Goal: Task Accomplishment & Management: Manage account settings

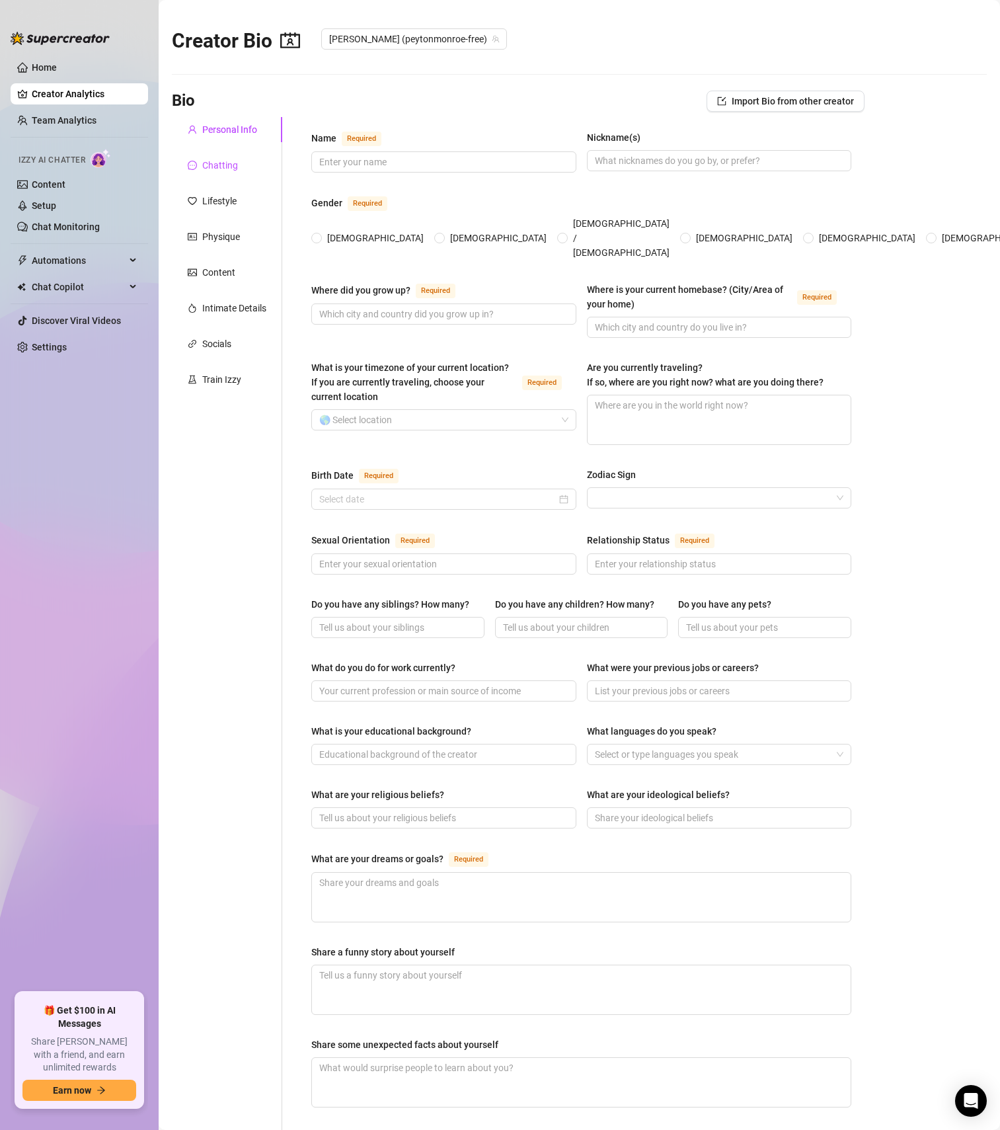
click at [210, 163] on div "Chatting" at bounding box center [220, 165] width 36 height 15
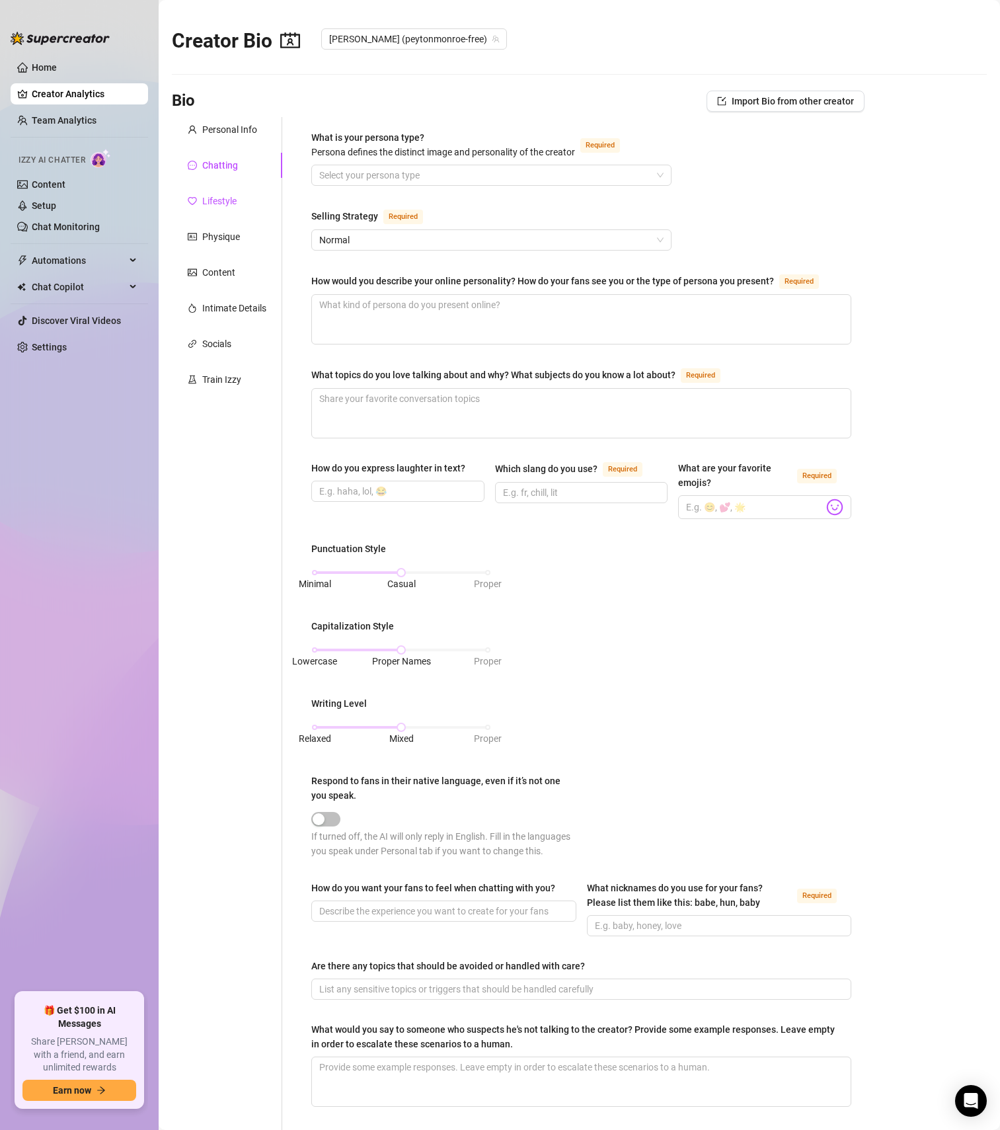
click at [228, 204] on div "Lifestyle" at bounding box center [219, 201] width 34 height 15
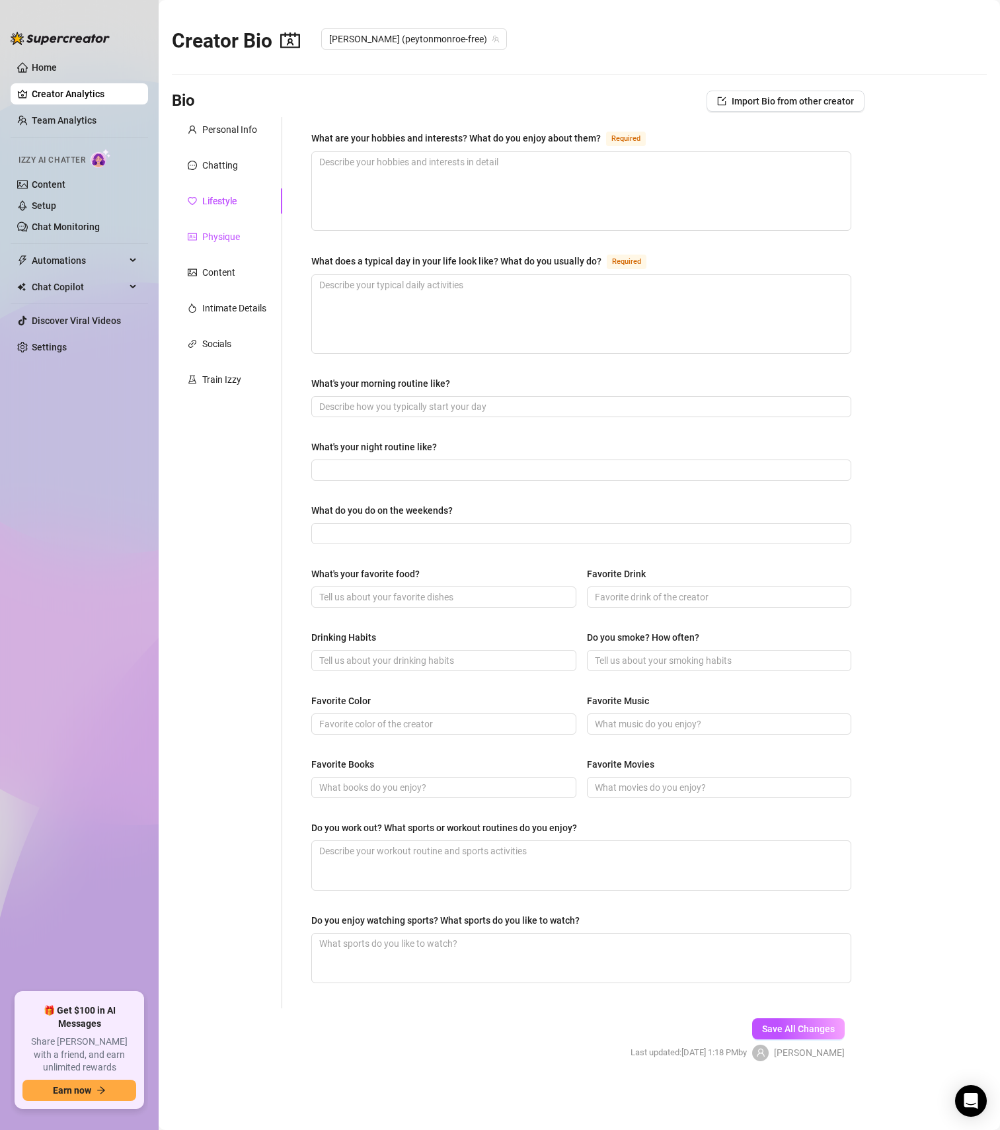
click at [224, 237] on div "Physique" at bounding box center [221, 236] width 38 height 15
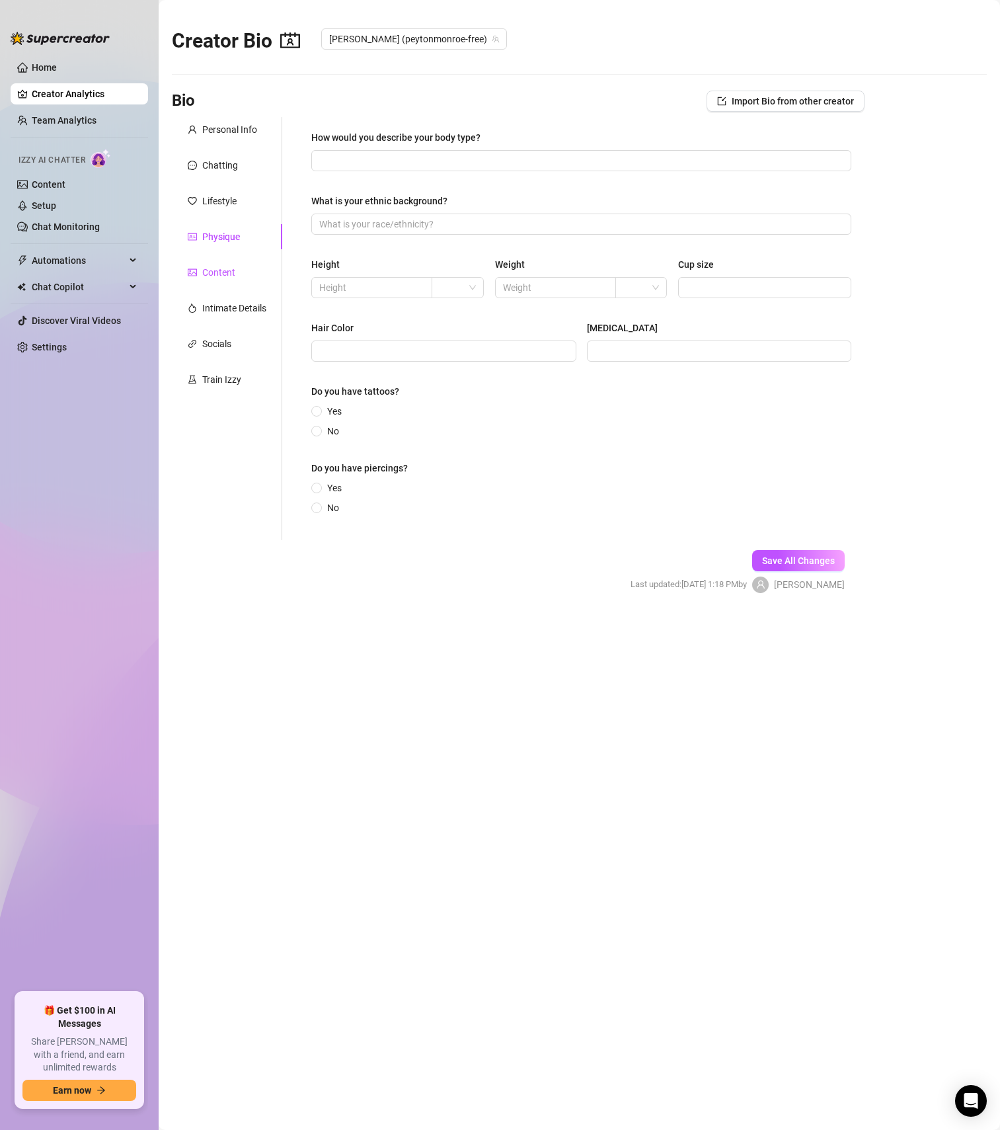
click at [224, 271] on div "Content" at bounding box center [218, 272] width 33 height 15
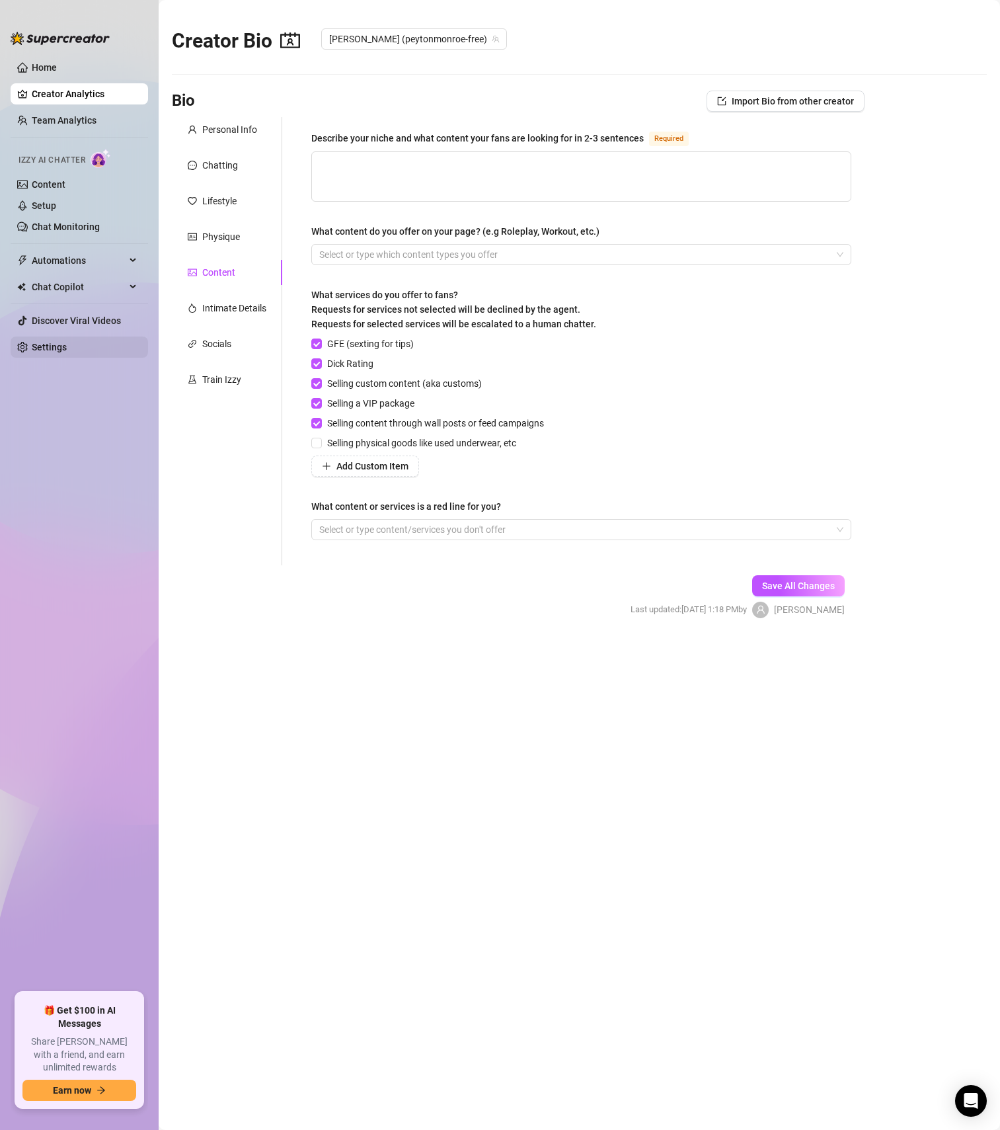
click at [67, 342] on link "Settings" at bounding box center [49, 347] width 35 height 11
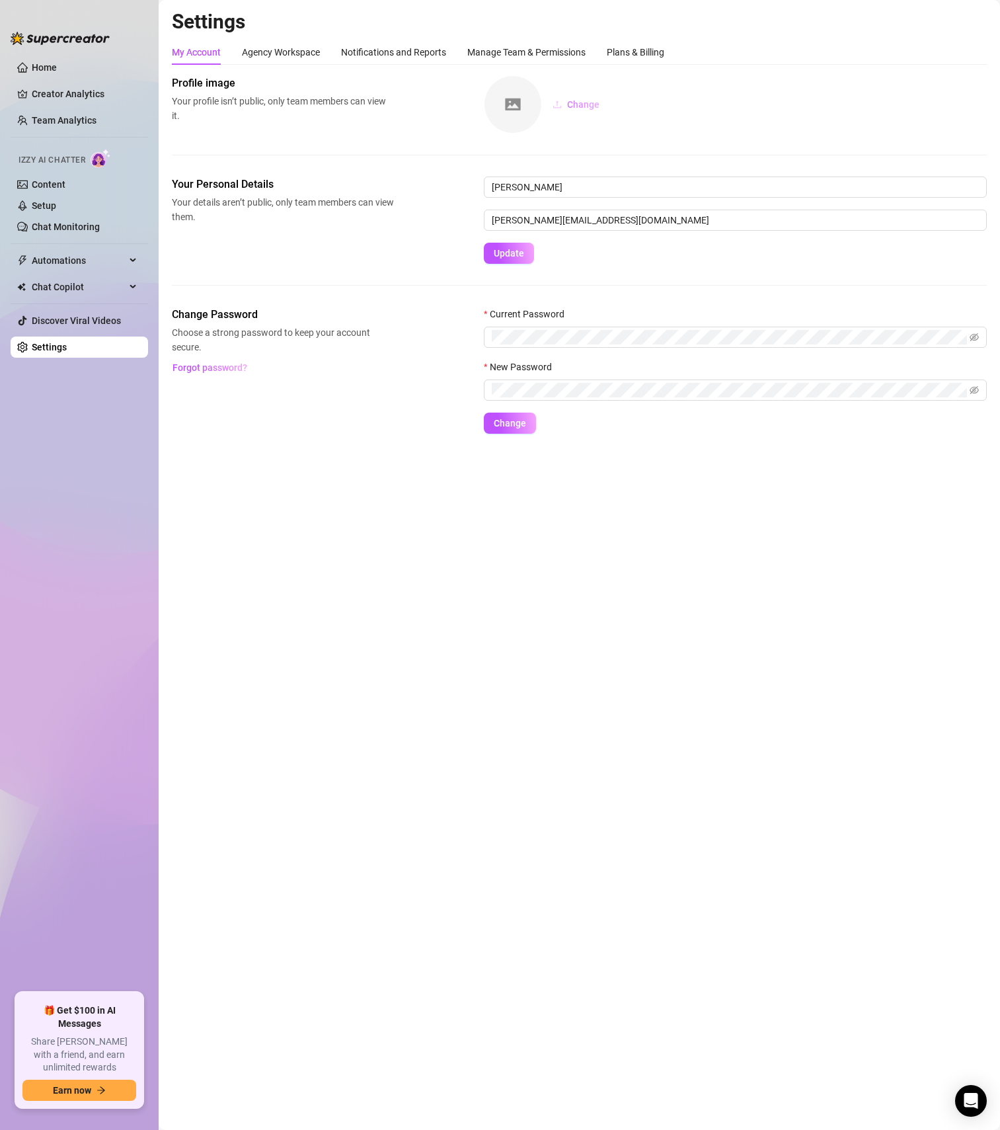
click at [580, 103] on span "Change" at bounding box center [583, 104] width 32 height 11
click at [64, 90] on link "Creator Analytics" at bounding box center [85, 93] width 106 height 21
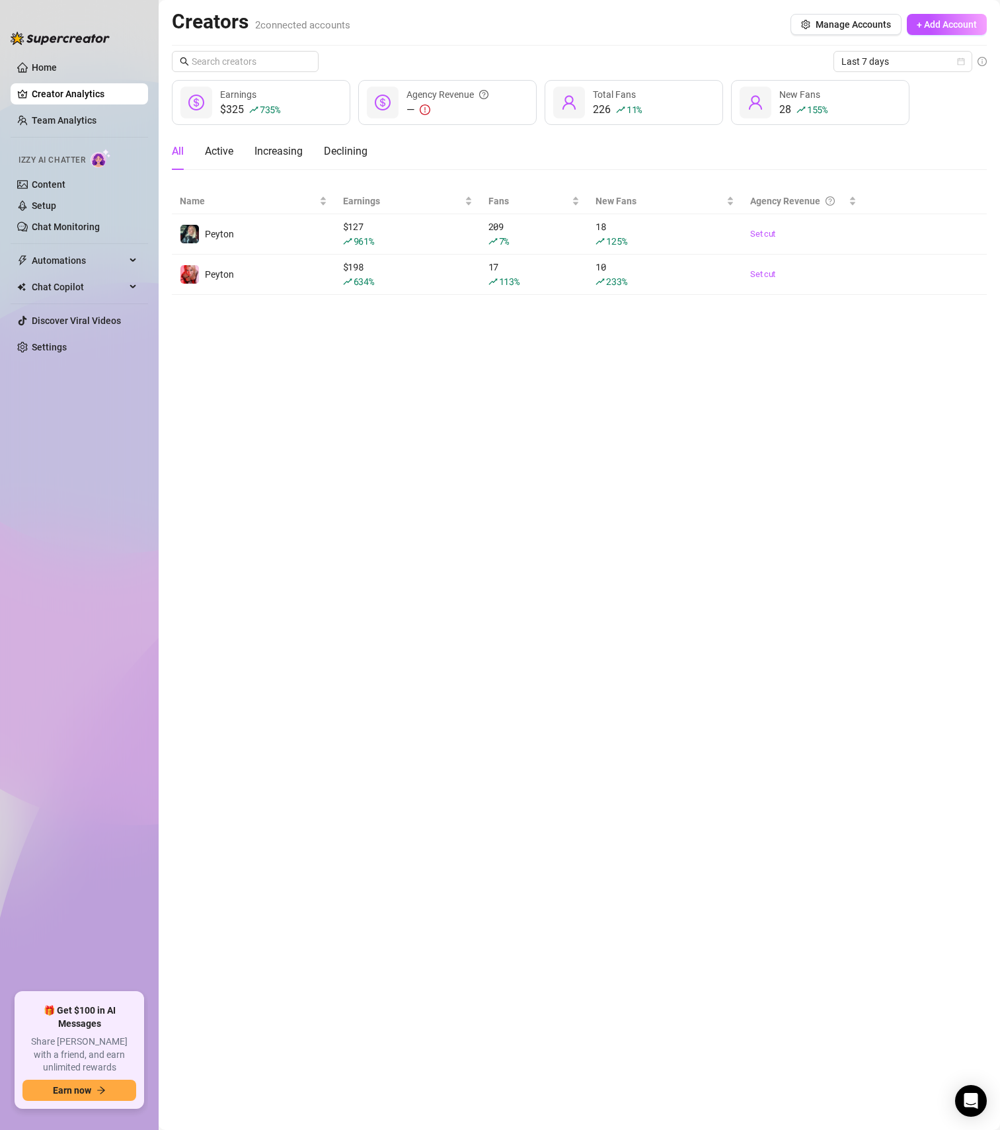
click at [276, 387] on main "Creators 2 connected accounts Manage Accounts + Add Account Last 7 days $325 73…" at bounding box center [579, 565] width 841 height 1130
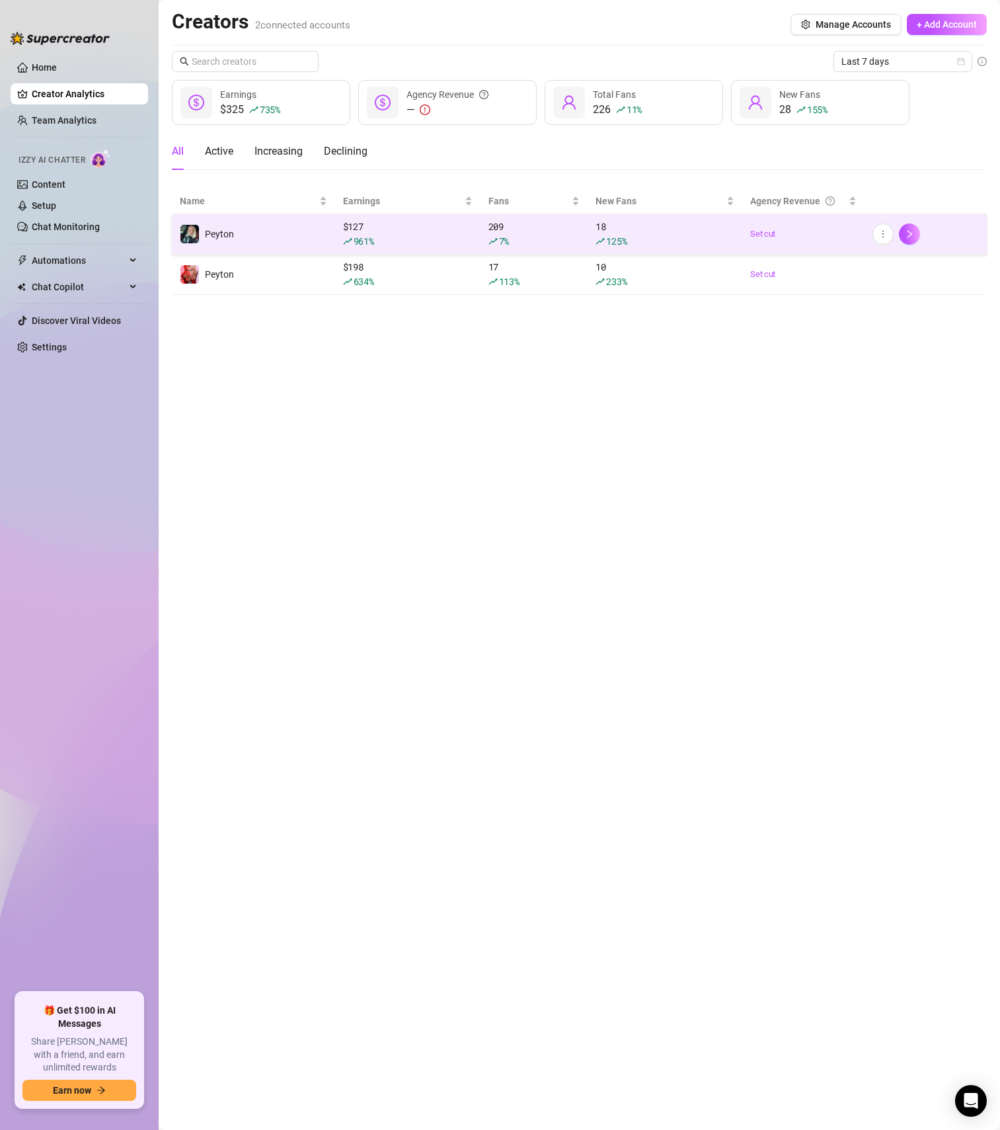
click at [233, 235] on td "Peyton" at bounding box center [253, 234] width 163 height 40
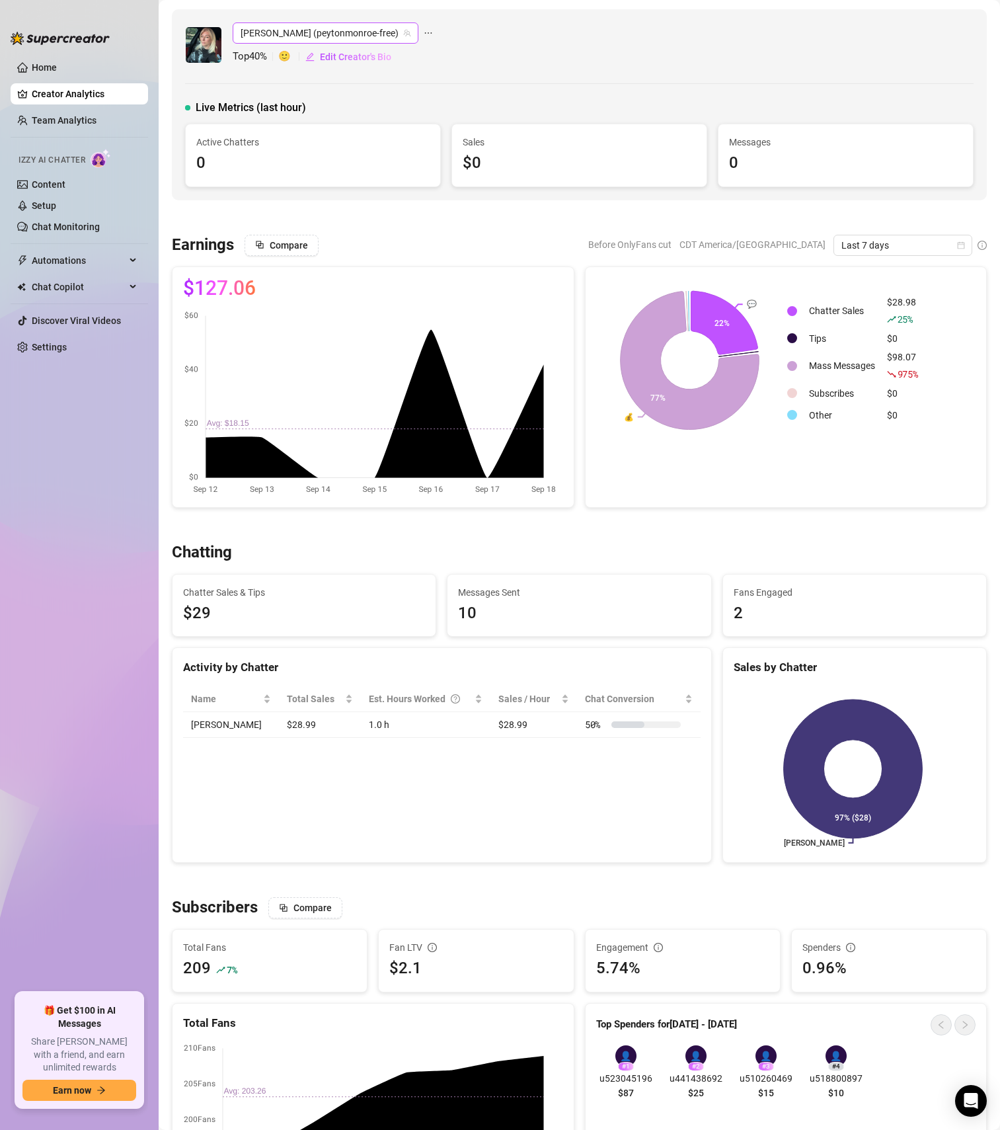
click at [353, 36] on span "[PERSON_NAME] (peytonmonroe-free)" at bounding box center [326, 33] width 170 height 20
click at [424, 25] on span "ellipsis" at bounding box center [428, 32] width 9 height 21
click at [527, 41] on div "[PERSON_NAME] (peytonmonroe-free) Top 40 % 🙂 Edit Creator's Bio" at bounding box center [579, 44] width 789 height 45
click at [338, 38] on span "[PERSON_NAME] (peytonmonroe-free)" at bounding box center [326, 33] width 170 height 20
click at [325, 77] on span "( peytonmonroe-vip )" at bounding box center [339, 82] width 81 height 15
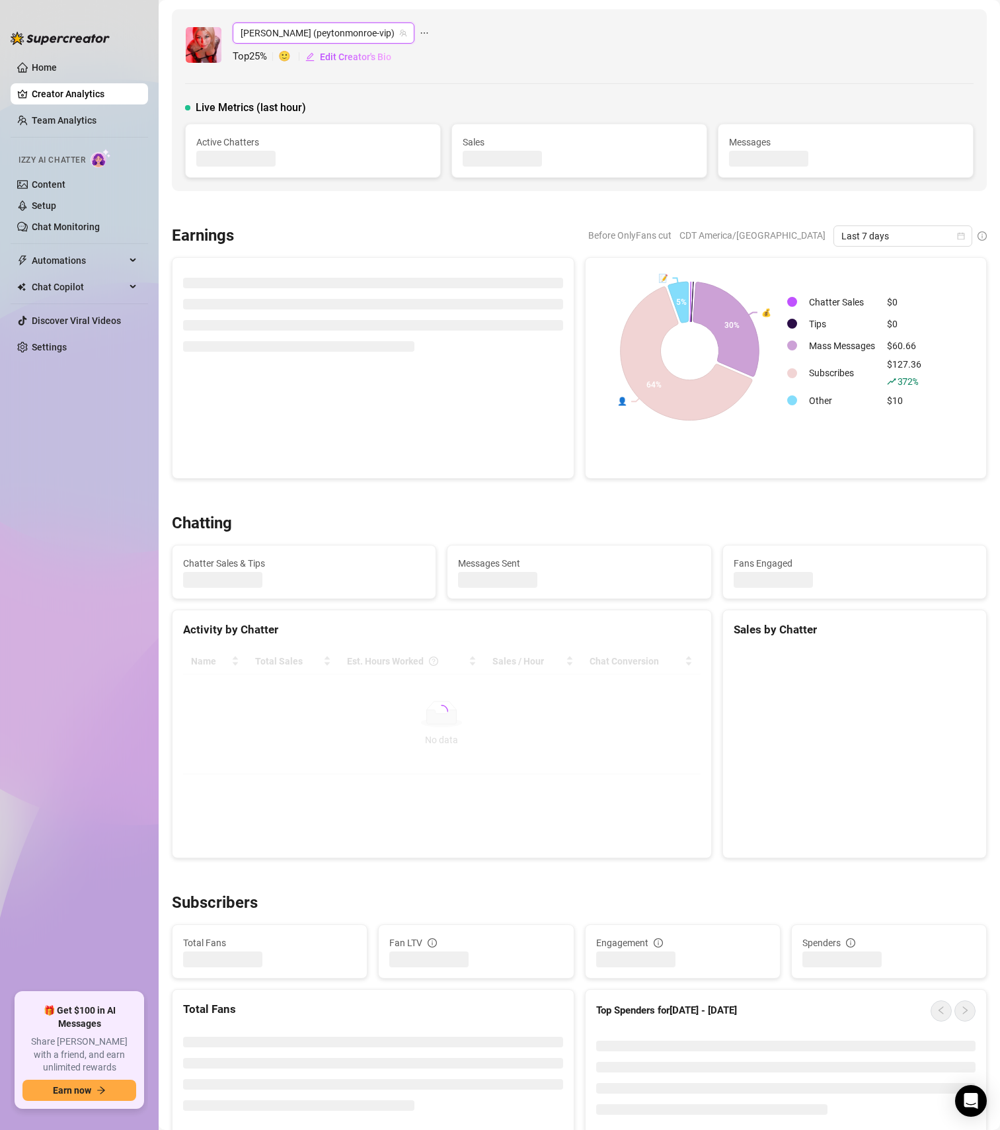
click at [464, 78] on div "[PERSON_NAME] (peytonmonroe-vip) [PERSON_NAME] (peytonmonroe-vip) Top 25 % 🙂 Ed…" at bounding box center [579, 100] width 815 height 182
